Goal: Task Accomplishment & Management: Manage account settings

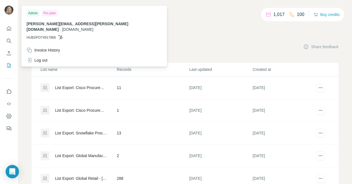
click at [9, 9] on img at bounding box center [8, 10] width 9 height 9
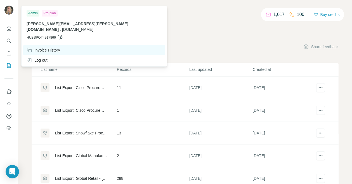
click at [46, 47] on div "Invoice History" at bounding box center [44, 50] width 34 height 6
click at [54, 47] on div "Invoice History" at bounding box center [44, 50] width 34 height 6
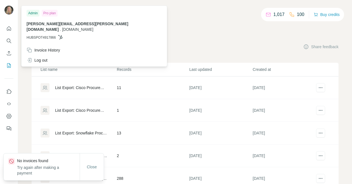
click at [175, 36] on div "1,017 100 Buy credits My lists Companies People Share feedback List name Record…" at bounding box center [185, 113] width 307 height 200
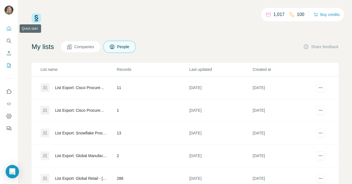
click at [8, 29] on icon "Quick start" at bounding box center [9, 29] width 6 height 6
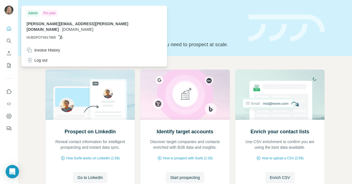
click at [9, 13] on img at bounding box center [8, 10] width 9 height 9
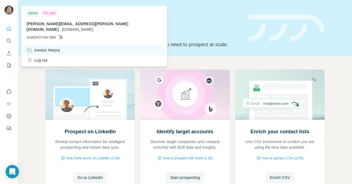
click at [40, 47] on div "Invoice History" at bounding box center [44, 50] width 34 height 6
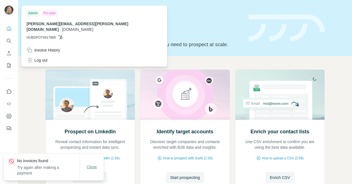
click at [93, 166] on span "Close" at bounding box center [92, 167] width 10 height 6
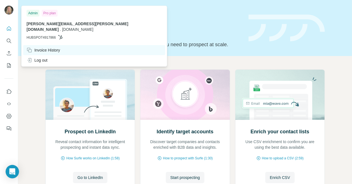
click at [40, 47] on div "Invoice History" at bounding box center [44, 50] width 34 height 6
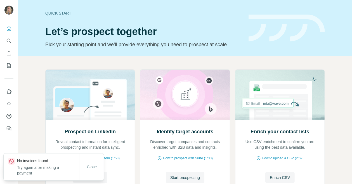
click at [205, 22] on div "Quick start Let’s prospect together Pick your starting point and we’ll provide …" at bounding box center [143, 28] width 197 height 41
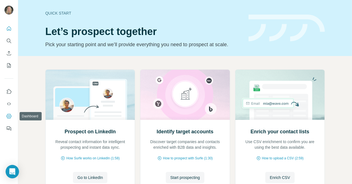
click at [8, 116] on icon "Dashboard" at bounding box center [9, 116] width 2 height 2
